Goal: Find contact information: Find contact information

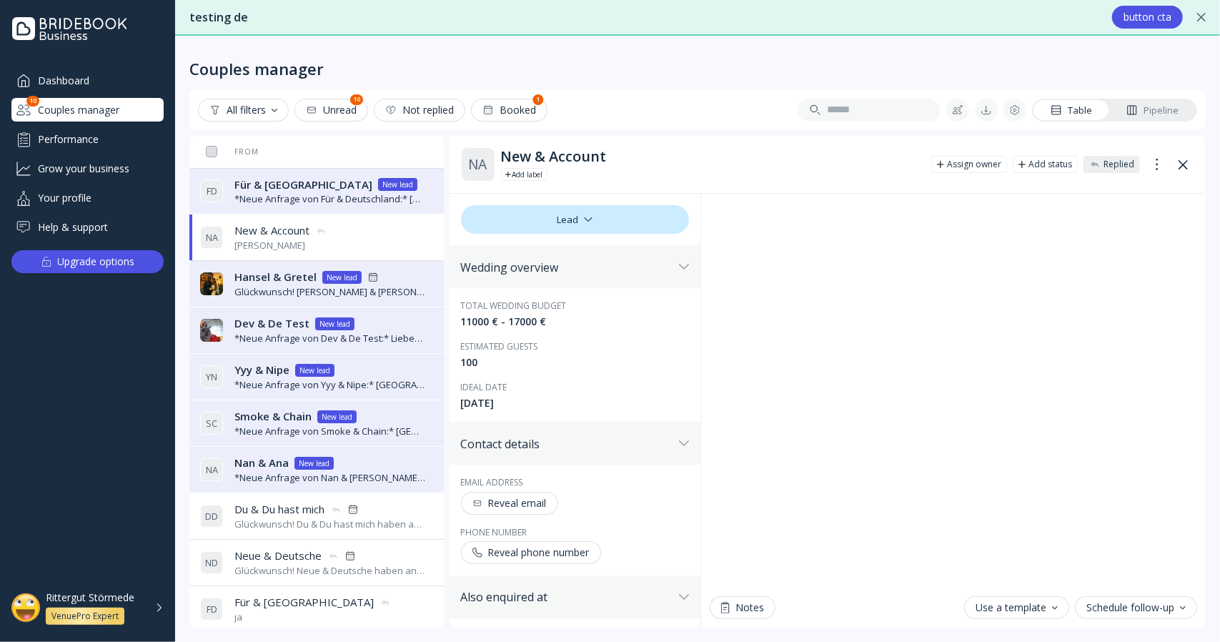
click at [306, 198] on div "*Neue Anfrage von Für & Deutschland:* [GEOGRAPHIC_DATA], wir suchen gerade nach…" at bounding box center [330, 199] width 192 height 14
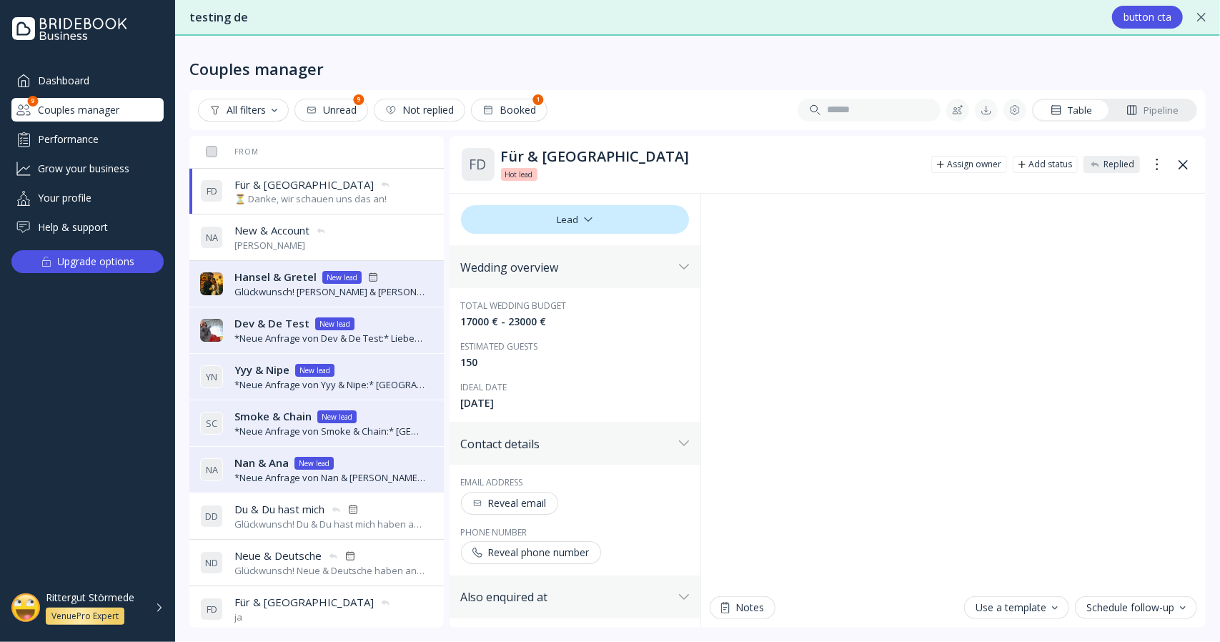
click at [91, 608] on div "VenuePro Expert" at bounding box center [85, 616] width 79 height 17
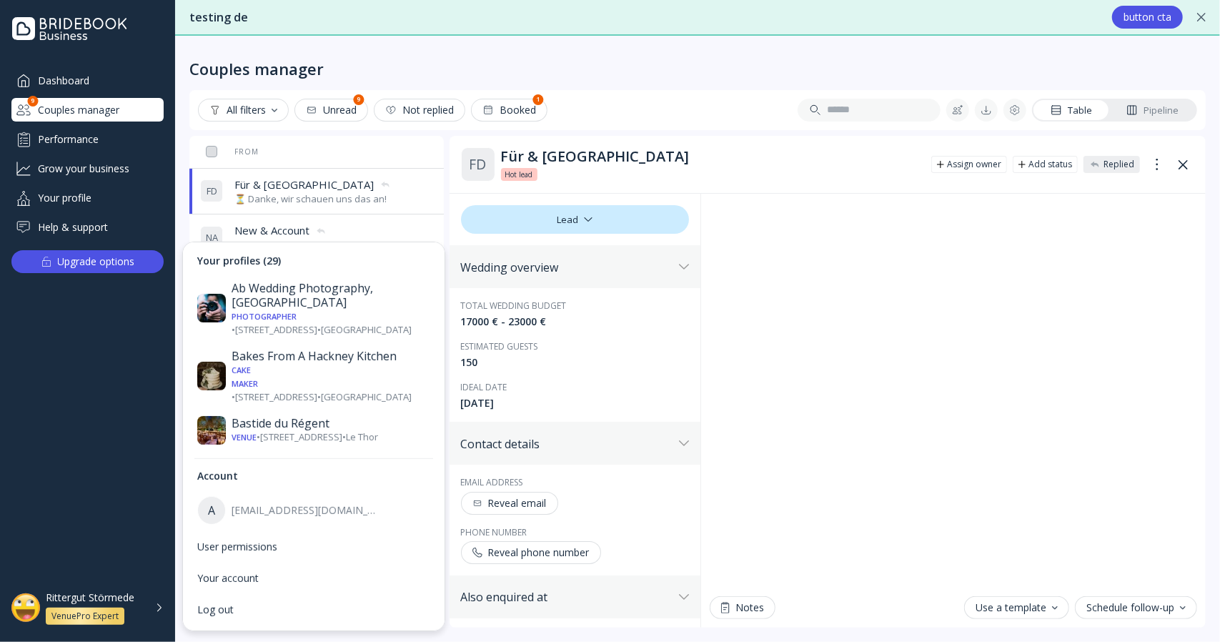
click at [319, 510] on div "[EMAIL_ADDRESS][DOMAIN_NAME]" at bounding box center [305, 510] width 147 height 13
copy div "[EMAIL_ADDRESS][DOMAIN_NAME]"
